Goal: Transaction & Acquisition: Purchase product/service

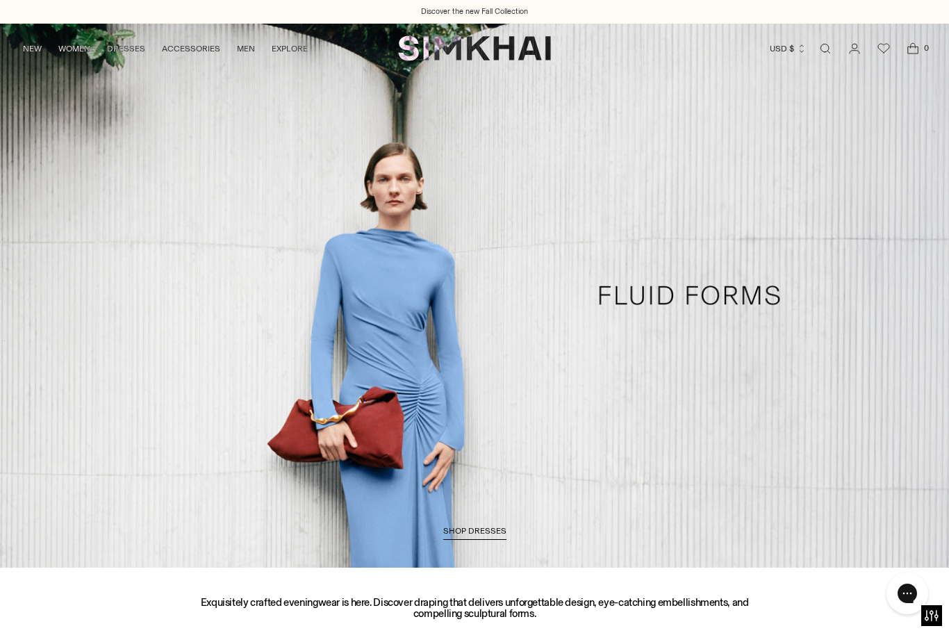
click at [486, 529] on span "SHOP DRESSES" at bounding box center [474, 531] width 63 height 10
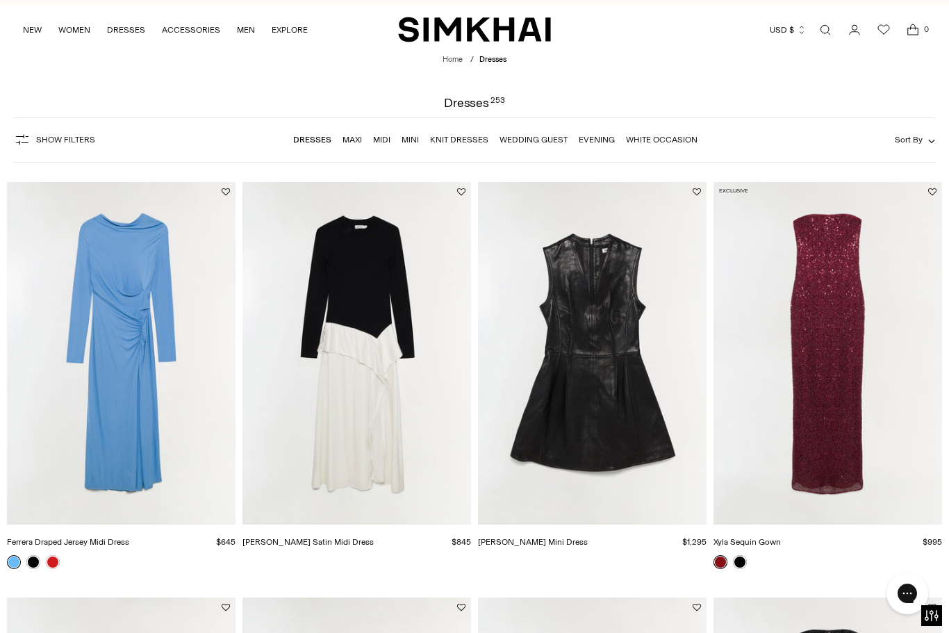
scroll to position [20, 0]
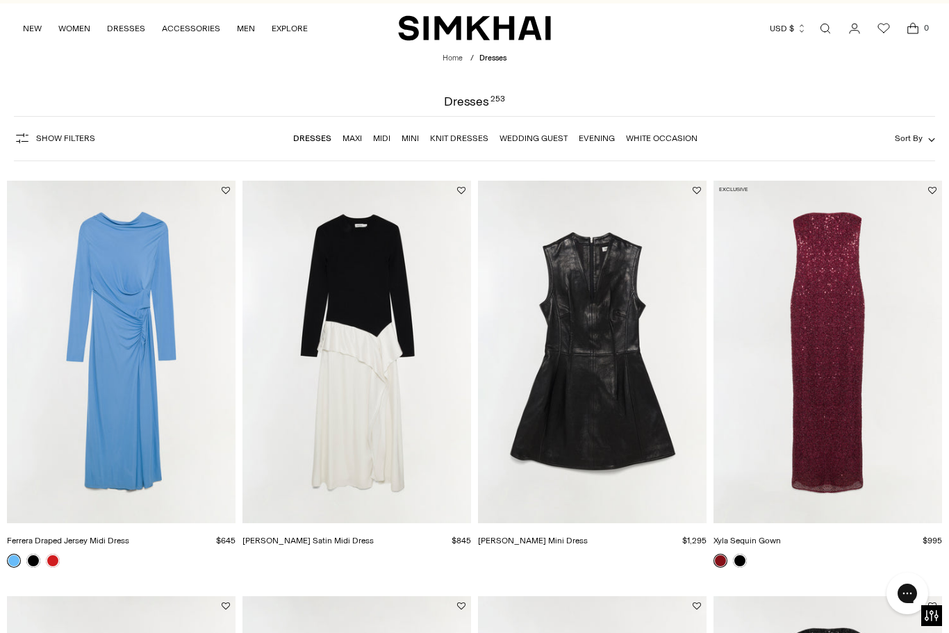
click at [101, 349] on img "Ferrera Draped Jersey Midi Dress" at bounding box center [121, 352] width 229 height 343
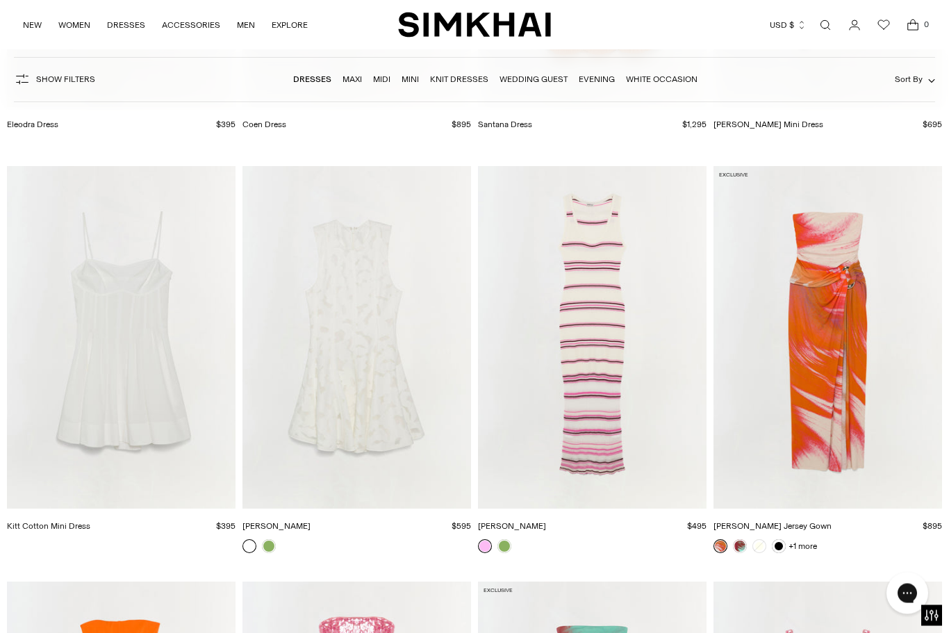
scroll to position [13271, 0]
click at [594, 431] on img "Mariana Dress" at bounding box center [592, 337] width 229 height 343
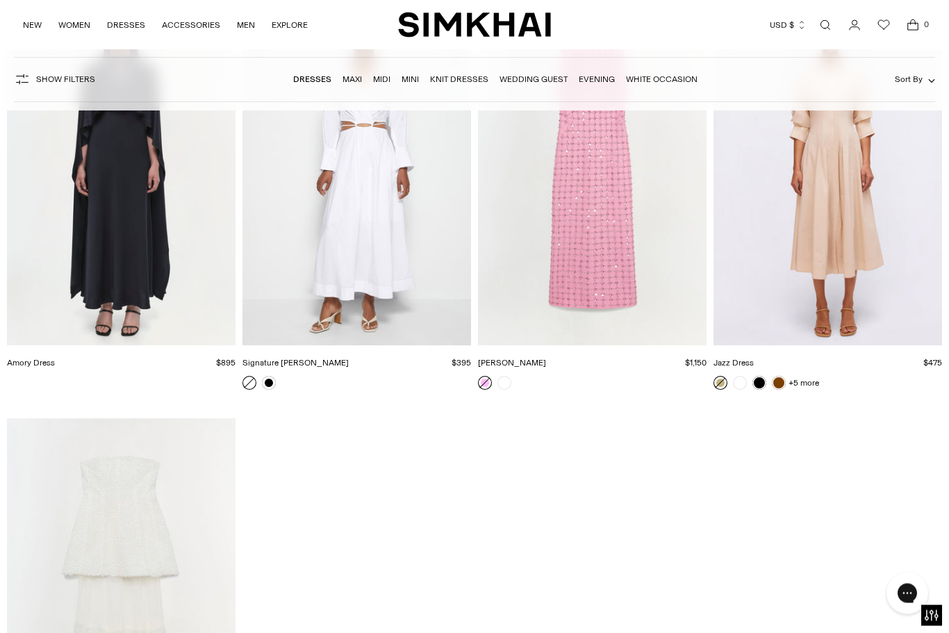
scroll to position [25881, 0]
click at [375, 79] on link "Midi" at bounding box center [381, 80] width 17 height 10
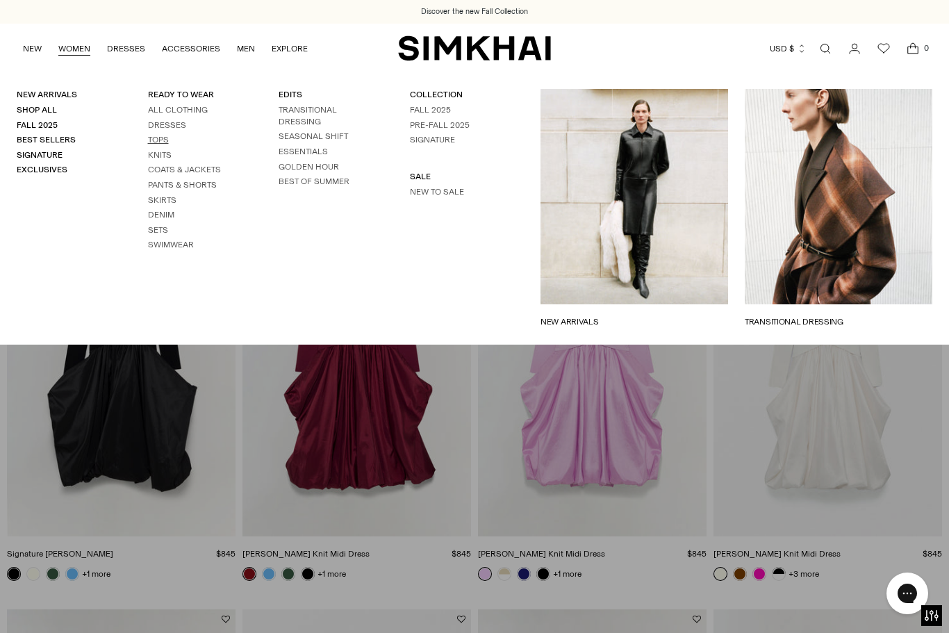
click at [159, 138] on link "Tops" at bounding box center [158, 140] width 21 height 10
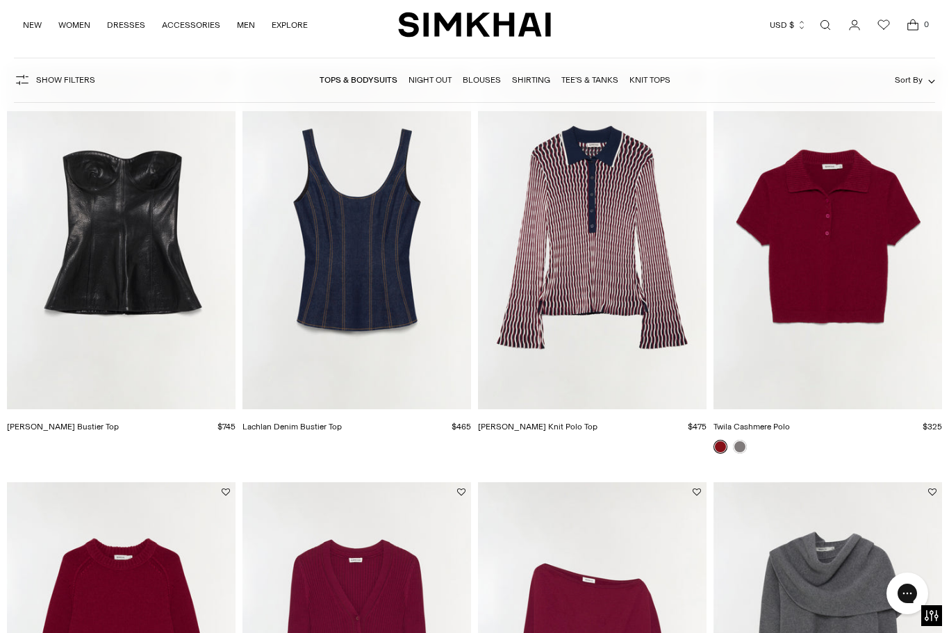
scroll to position [135, 0]
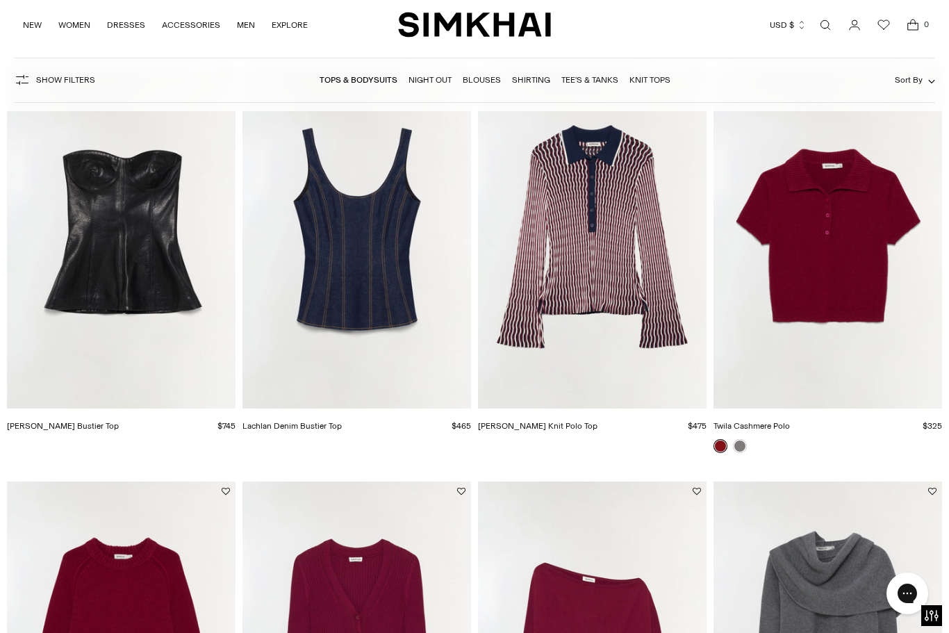
click at [129, 286] on img "Tyla Leather Bustier Top" at bounding box center [121, 237] width 229 height 343
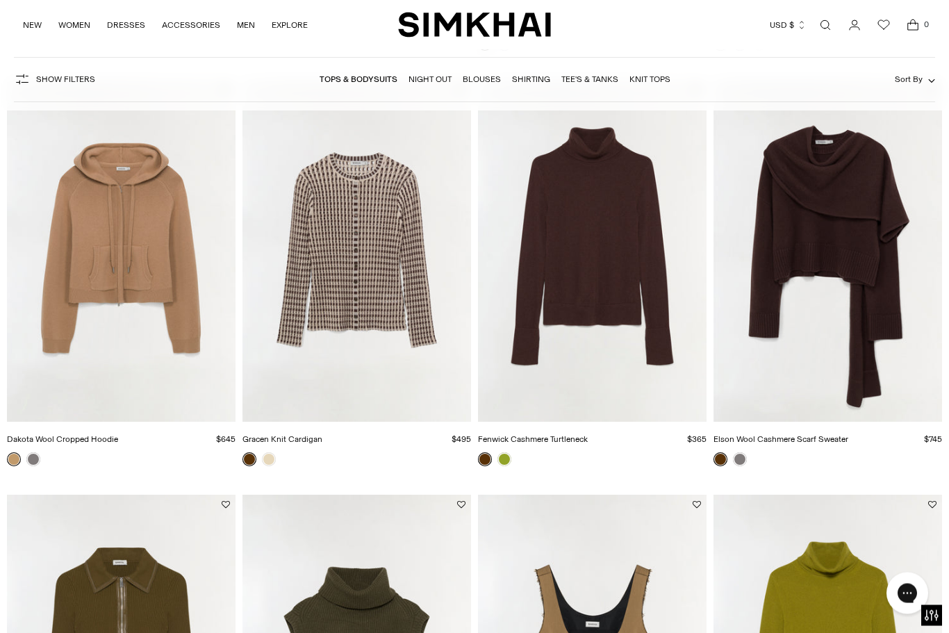
scroll to position [1785, 0]
click at [107, 282] on img "Dakota Wool Cropped Hoodie" at bounding box center [121, 250] width 229 height 343
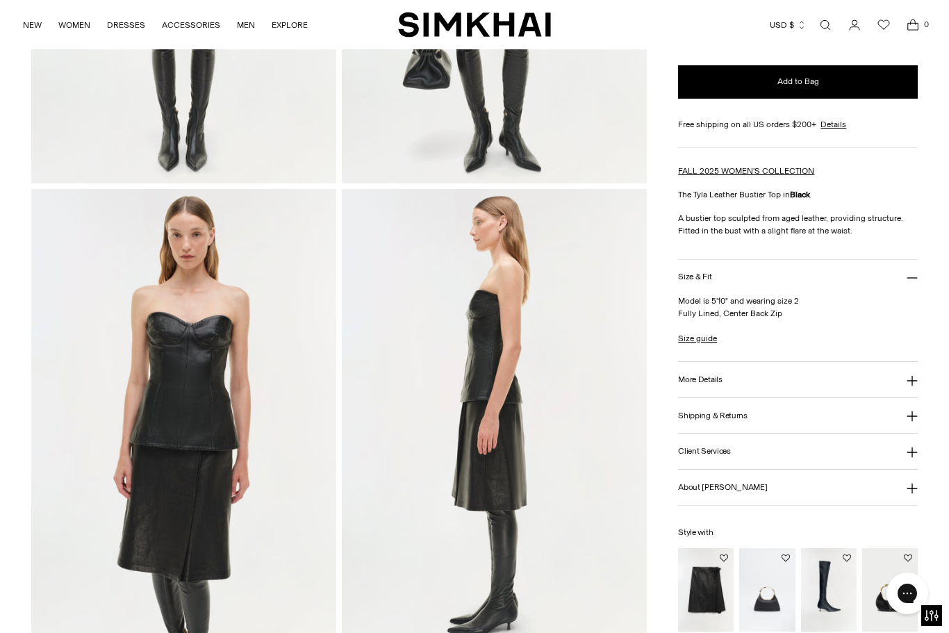
scroll to position [348, 0]
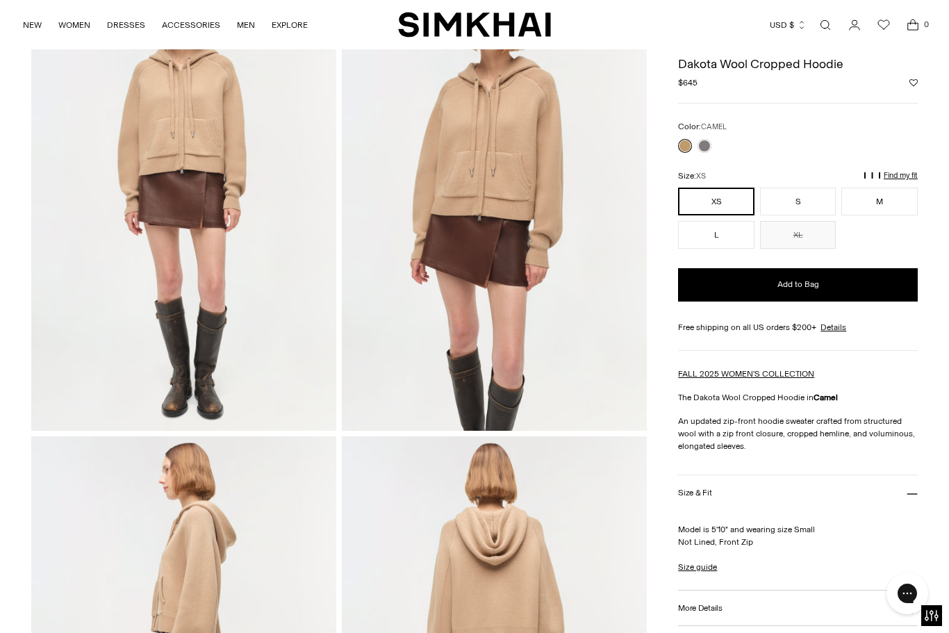
scroll to position [127, 0]
